Goal: Task Accomplishment & Management: Manage account settings

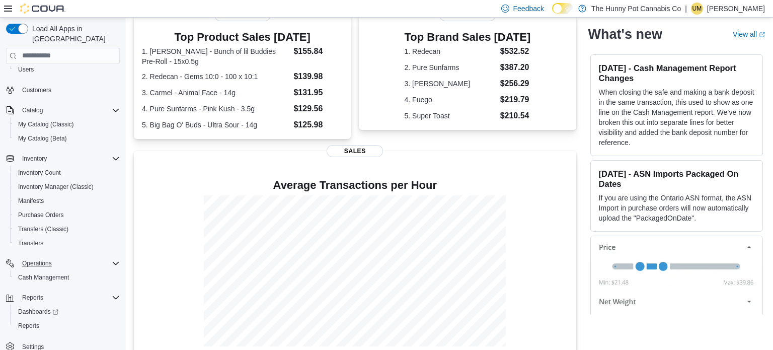
scroll to position [41, 0]
click at [55, 274] on span "Cash Management" at bounding box center [43, 278] width 51 height 8
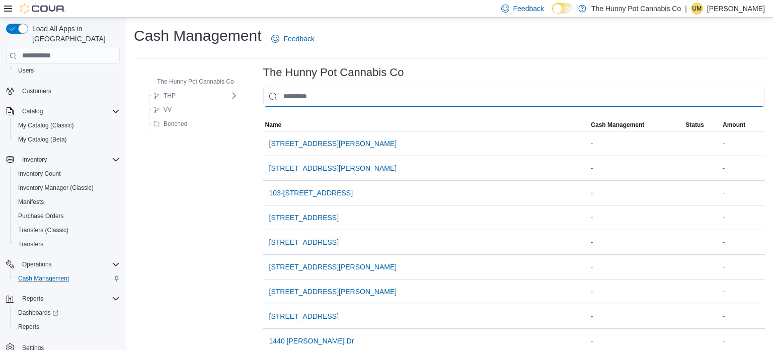
click at [334, 92] on input "This is a search bar. As you type, the results lower in the page will automatic…" at bounding box center [514, 97] width 502 height 20
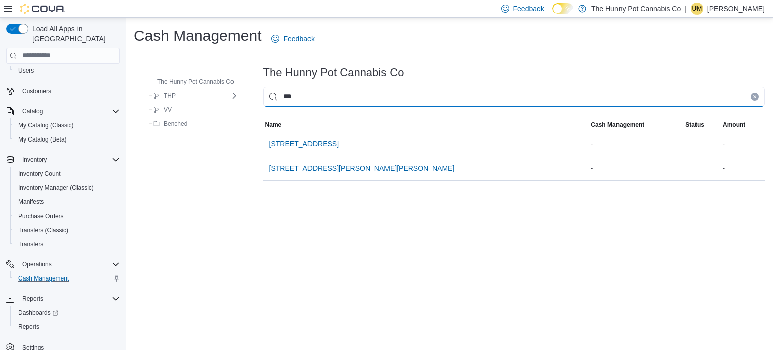
type input "****"
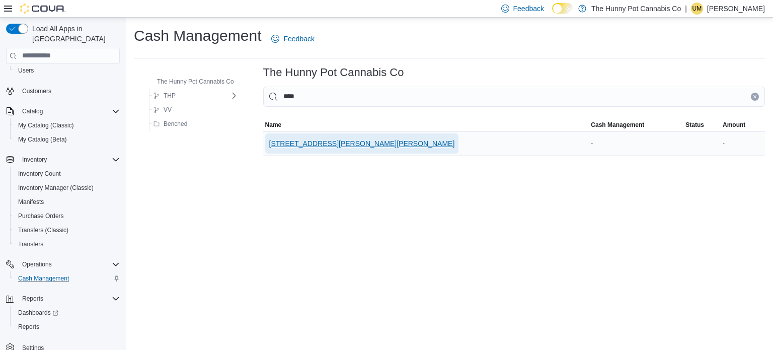
click at [310, 148] on span "[STREET_ADDRESS][PERSON_NAME][PERSON_NAME]" at bounding box center [362, 143] width 186 height 10
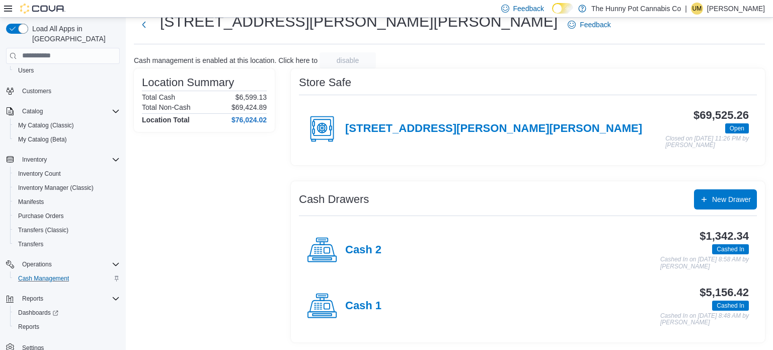
scroll to position [31, 0]
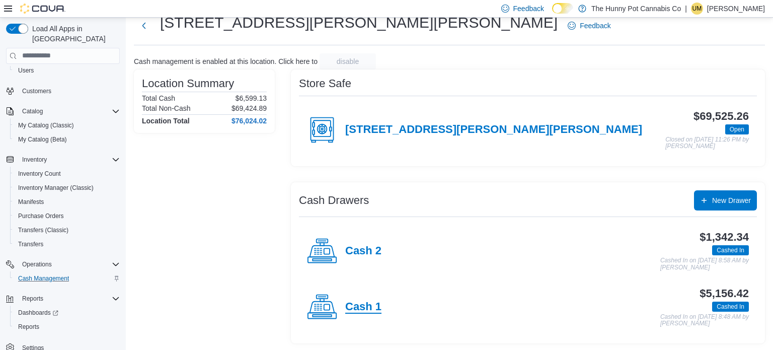
click at [348, 303] on h4 "Cash 1" at bounding box center [363, 307] width 36 height 13
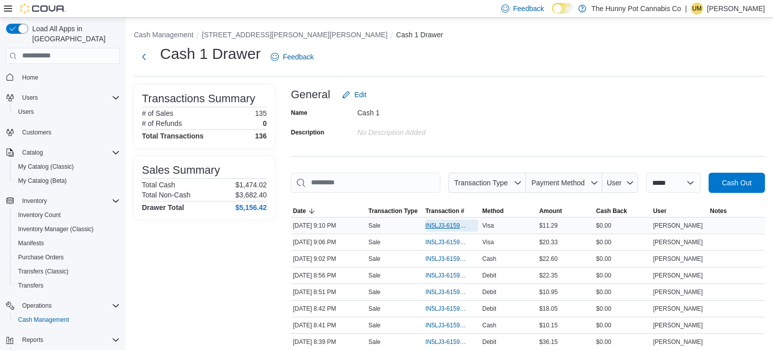
click at [426, 223] on span "IN5LJ3-6159512" at bounding box center [446, 226] width 43 height 8
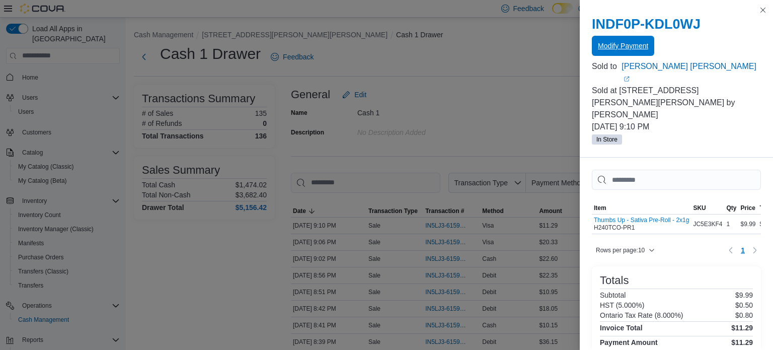
click at [611, 52] on span "Modify Payment" at bounding box center [623, 46] width 50 height 20
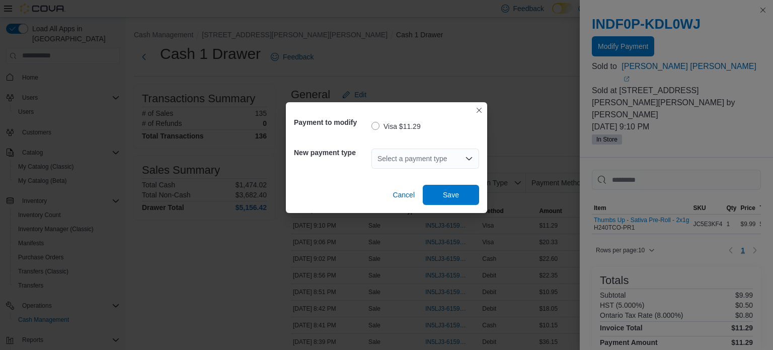
click at [446, 150] on div "Select a payment type" at bounding box center [426, 159] width 108 height 20
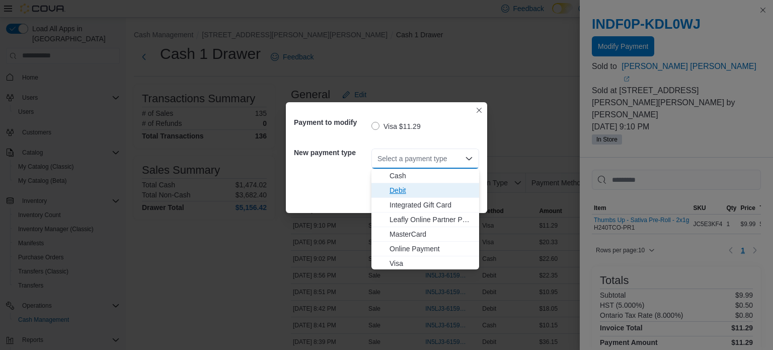
click at [414, 183] on button "Debit" at bounding box center [426, 190] width 108 height 15
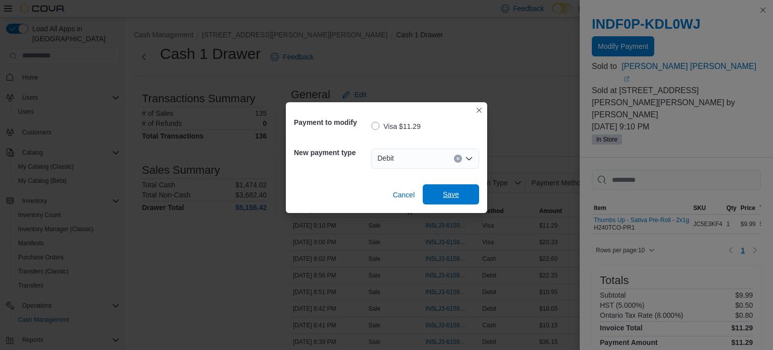
click at [448, 192] on span "Save" at bounding box center [451, 194] width 16 height 10
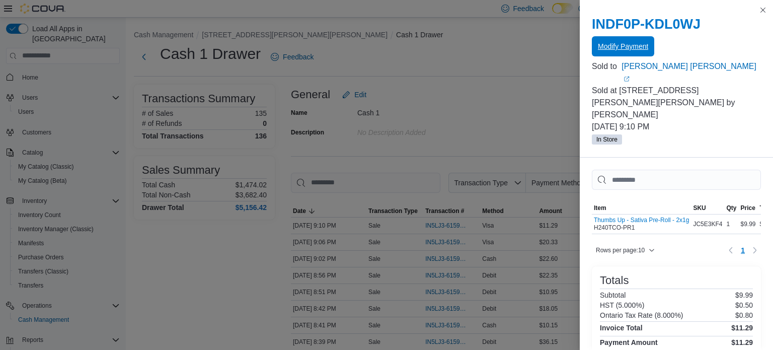
click at [592, 36] on button "Modify Payment" at bounding box center [623, 46] width 62 height 20
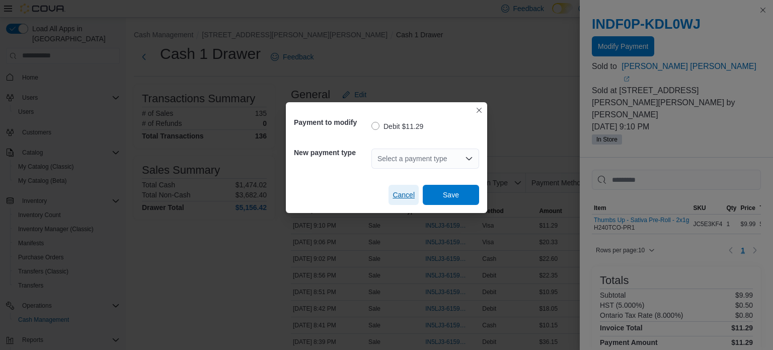
click at [400, 188] on span "Cancel" at bounding box center [404, 195] width 22 height 20
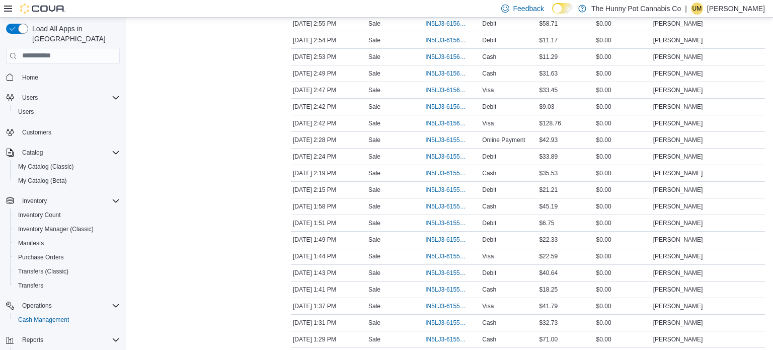
scroll to position [1447, 0]
click at [442, 151] on span "IN5LJ3-6155870" at bounding box center [451, 157] width 53 height 12
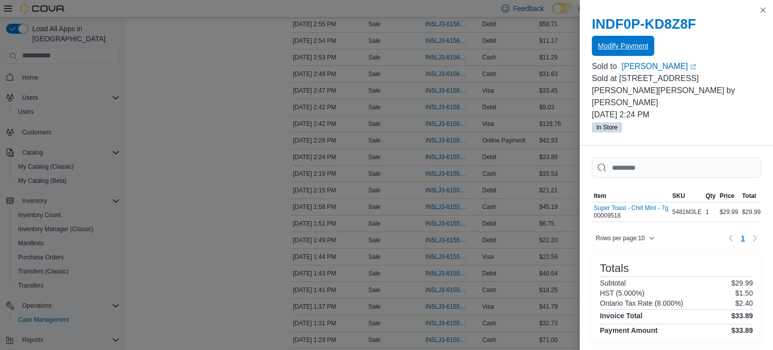
click at [618, 47] on span "Modify Payment" at bounding box center [623, 46] width 50 height 10
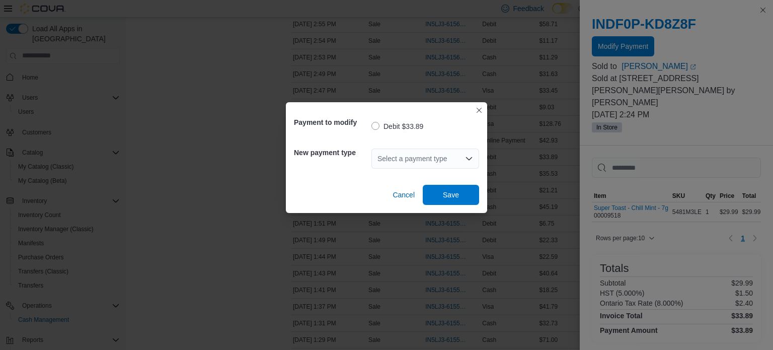
click at [413, 163] on div "Select a payment type" at bounding box center [426, 159] width 108 height 20
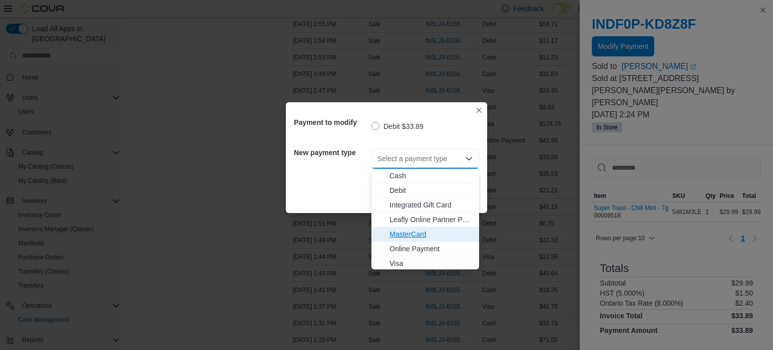
click at [400, 228] on button "MasterCard" at bounding box center [426, 234] width 108 height 15
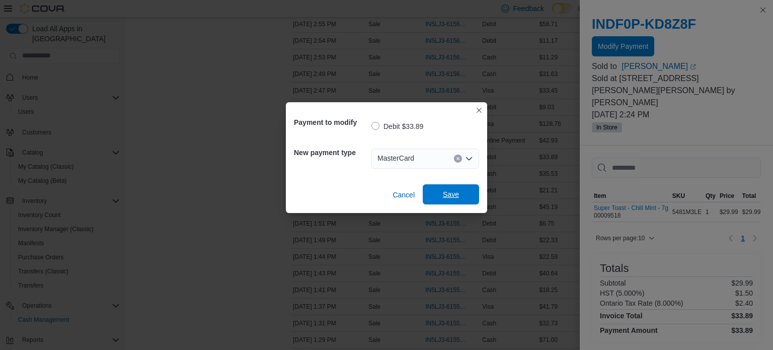
click at [437, 203] on span "Save" at bounding box center [451, 194] width 44 height 20
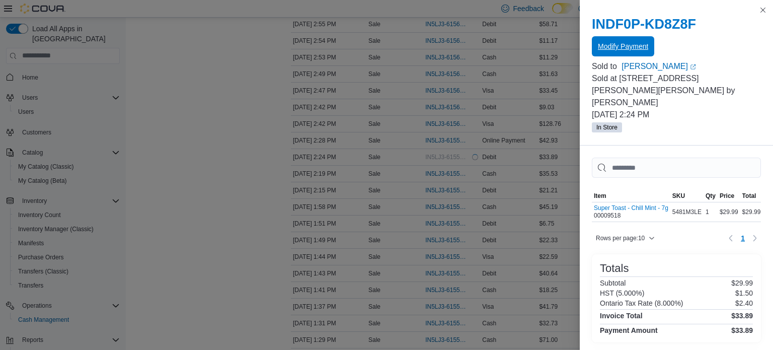
scroll to position [0, 0]
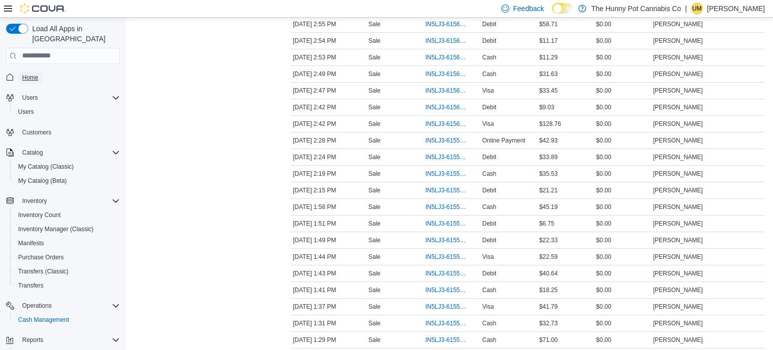
click at [28, 74] on span "Home" at bounding box center [30, 78] width 16 height 8
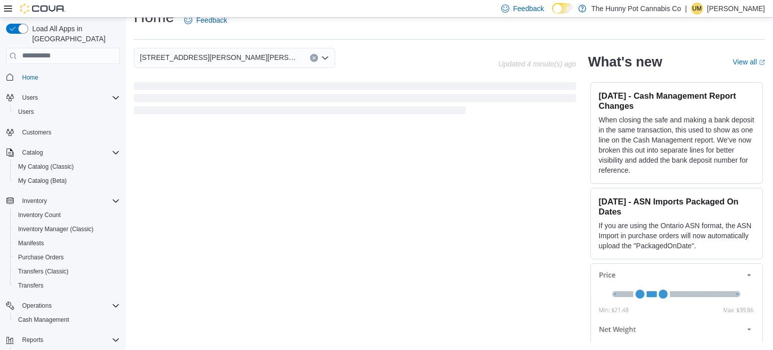
scroll to position [55, 0]
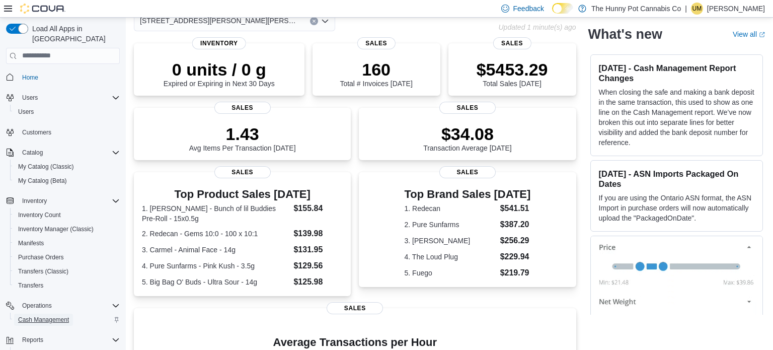
click at [38, 315] on span "Cash Management" at bounding box center [43, 320] width 51 height 12
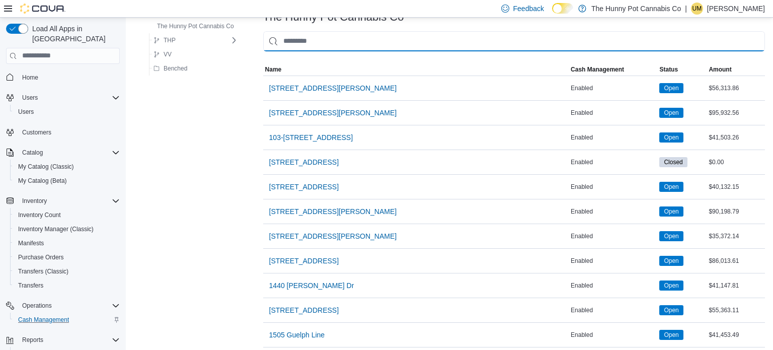
click at [362, 41] on input "This is a search bar. As you type, the results lower in the page will automatic…" at bounding box center [514, 41] width 502 height 20
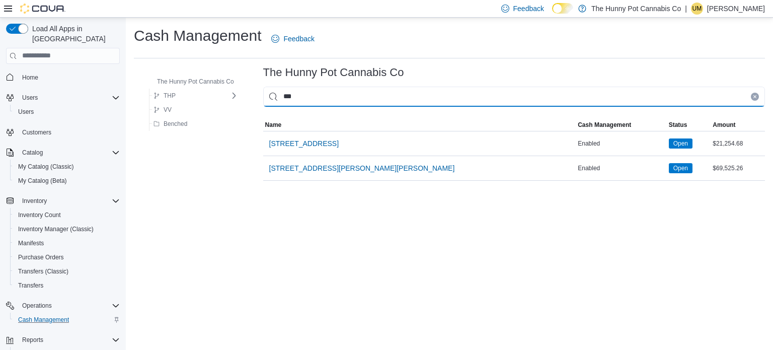
type input "****"
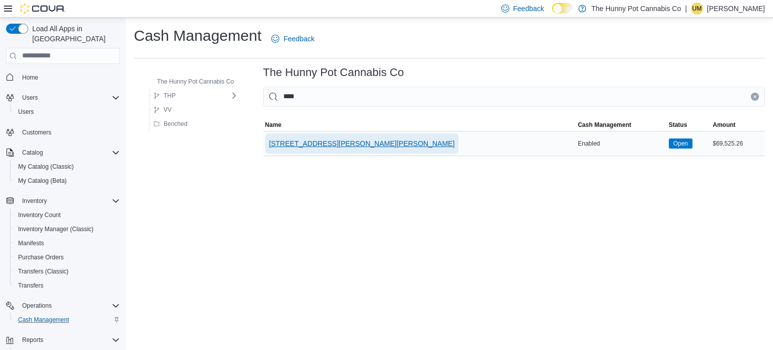
click at [305, 135] on span "[STREET_ADDRESS][PERSON_NAME][PERSON_NAME]" at bounding box center [362, 143] width 186 height 20
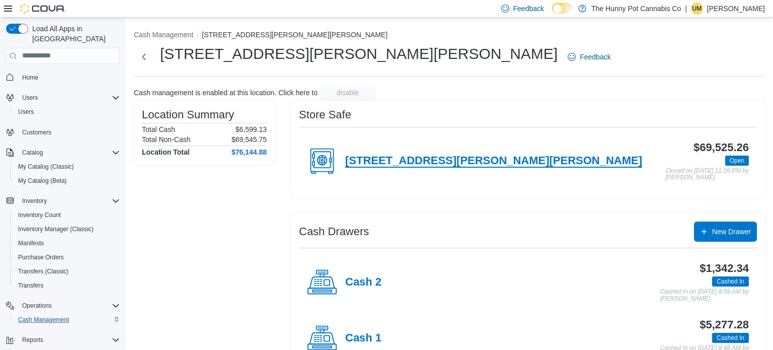
click at [428, 156] on h4 "[STREET_ADDRESS][PERSON_NAME][PERSON_NAME]" at bounding box center [493, 161] width 297 height 13
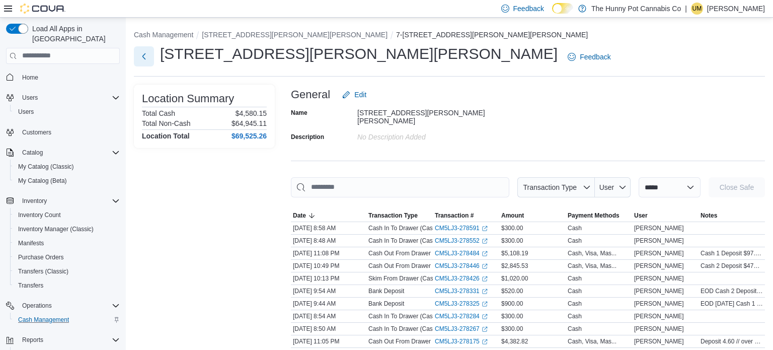
click at [139, 53] on button "Next" at bounding box center [144, 56] width 20 height 20
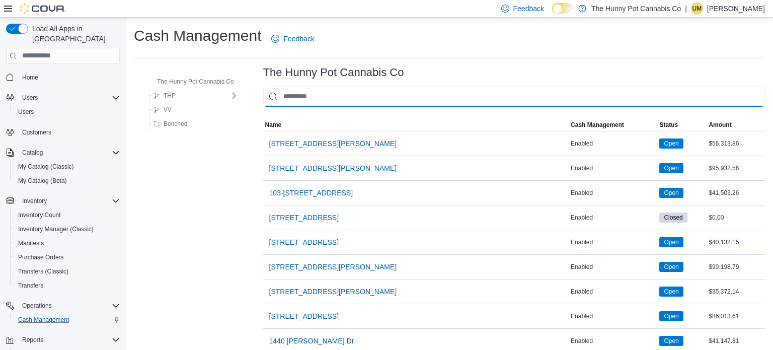
click at [328, 103] on input "This is a search bar. As you type, the results lower in the page will automatic…" at bounding box center [514, 97] width 502 height 20
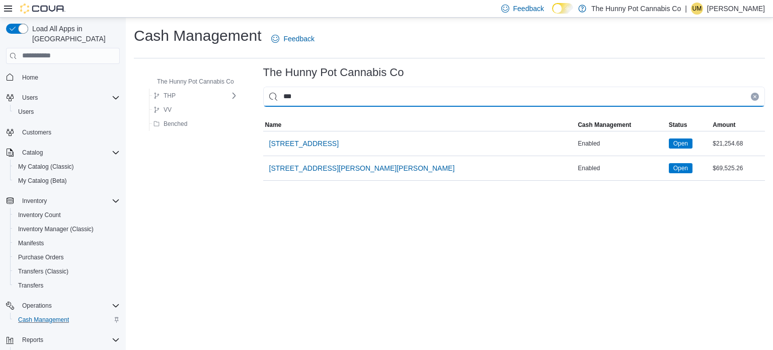
type input "****"
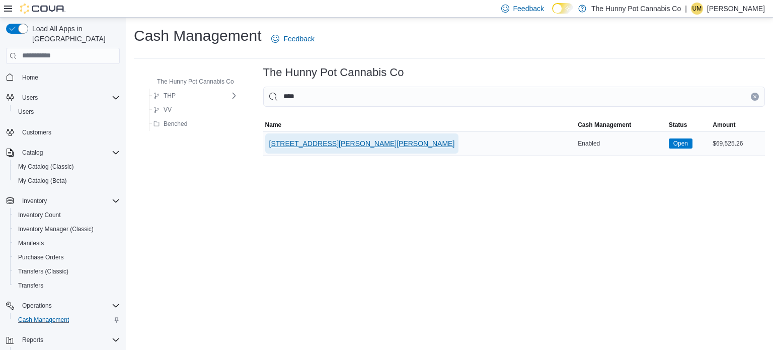
click at [315, 137] on span "[STREET_ADDRESS][PERSON_NAME][PERSON_NAME]" at bounding box center [362, 143] width 186 height 20
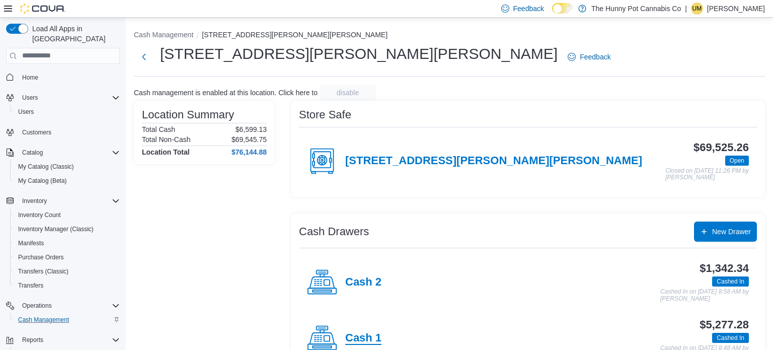
click at [368, 333] on h4 "Cash 1" at bounding box center [363, 338] width 36 height 13
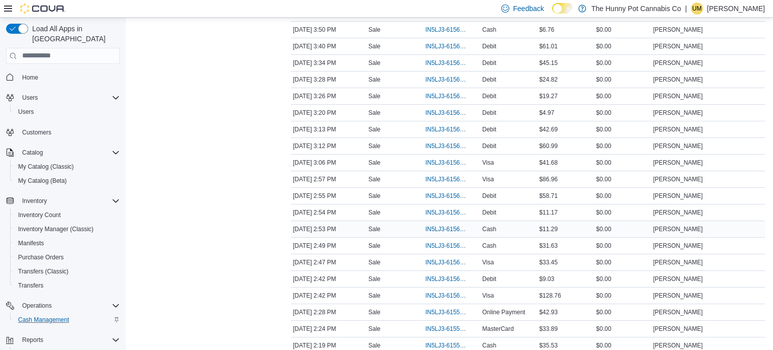
scroll to position [1571, 0]
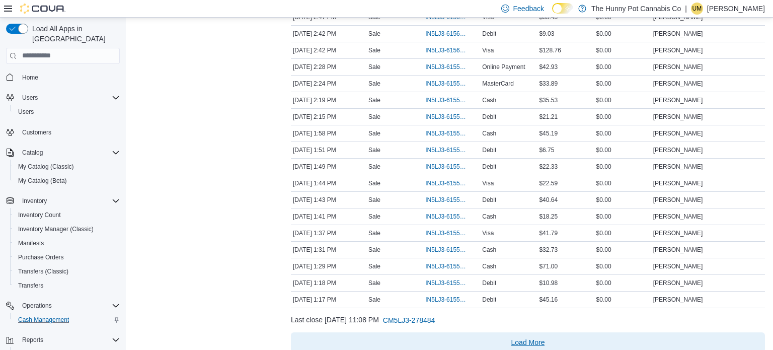
click at [531, 337] on span "Load More" at bounding box center [528, 342] width 34 height 10
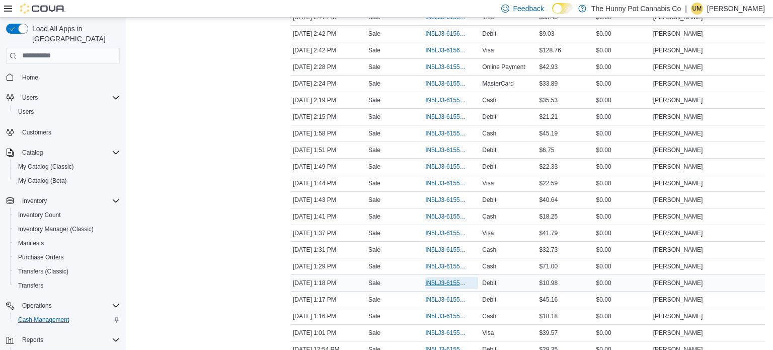
click at [454, 279] on span "IN5LJ3-6155372" at bounding box center [446, 283] width 43 height 8
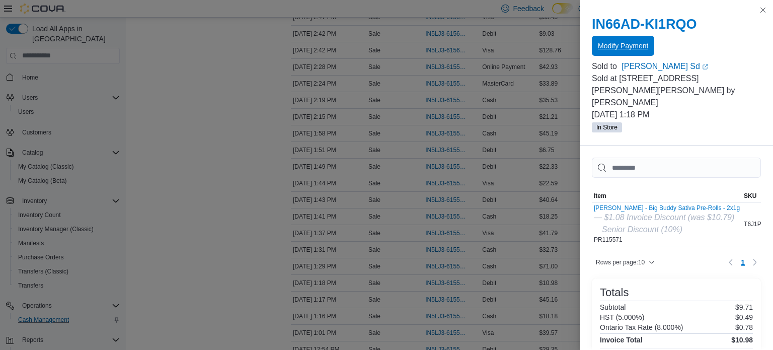
click at [608, 48] on span "Modify Payment" at bounding box center [623, 46] width 50 height 10
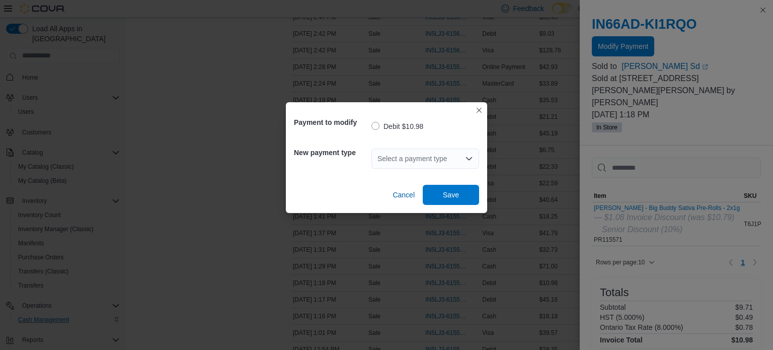
click at [423, 162] on div "Select a payment type" at bounding box center [426, 159] width 108 height 20
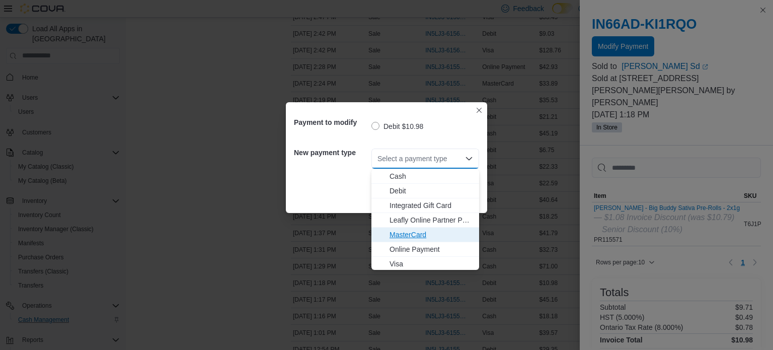
click at [409, 230] on span "MasterCard" at bounding box center [432, 235] width 84 height 10
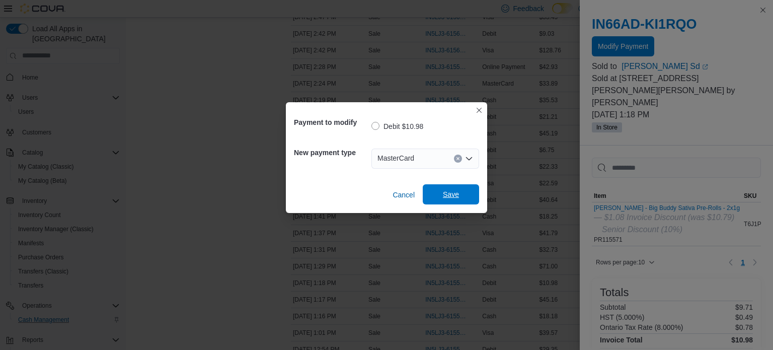
click at [465, 189] on span "Save" at bounding box center [451, 194] width 44 height 20
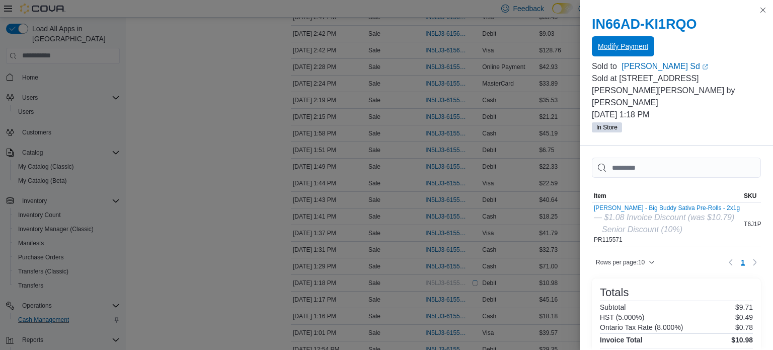
scroll to position [0, 0]
